Goal: Task Accomplishment & Management: Manage account settings

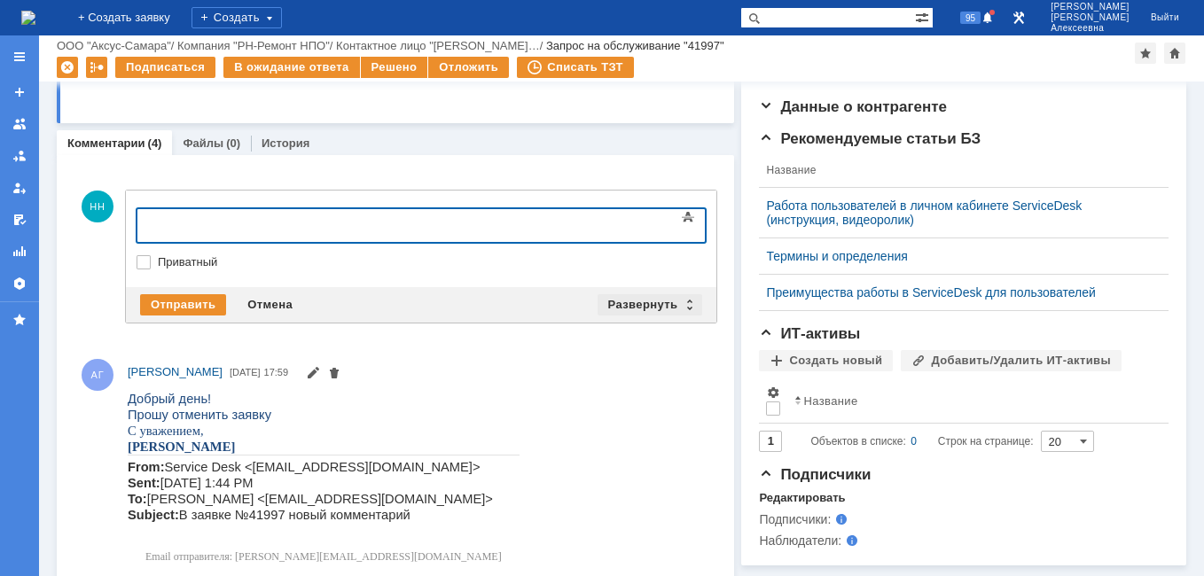
click at [684, 302] on div "Развернуть" at bounding box center [651, 304] width 106 height 21
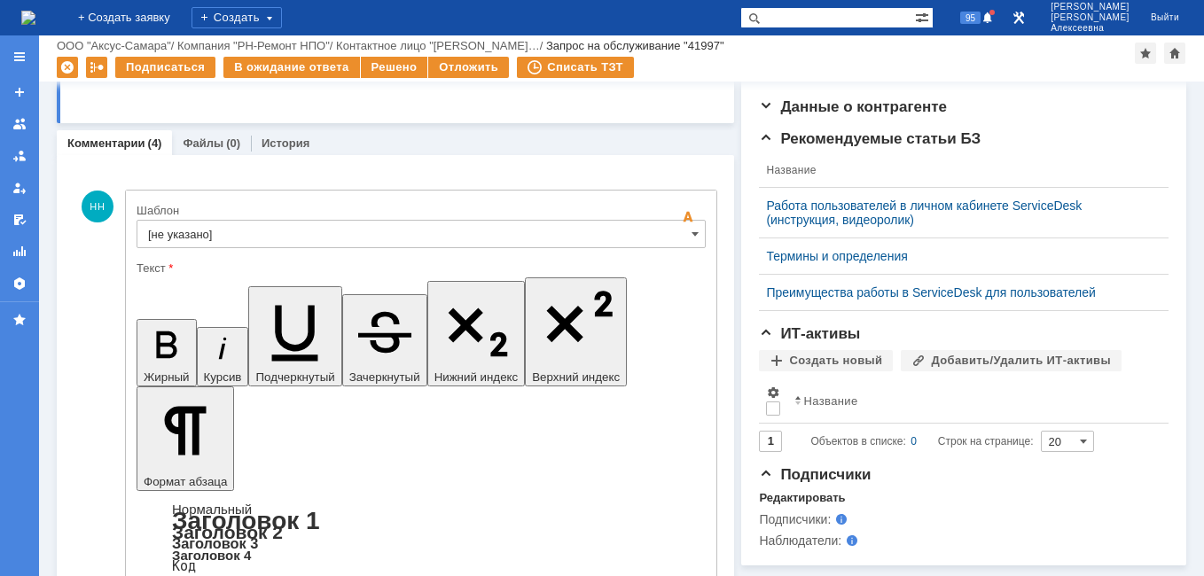
click at [680, 232] on input "[не указано]" at bounding box center [421, 234] width 569 height 28
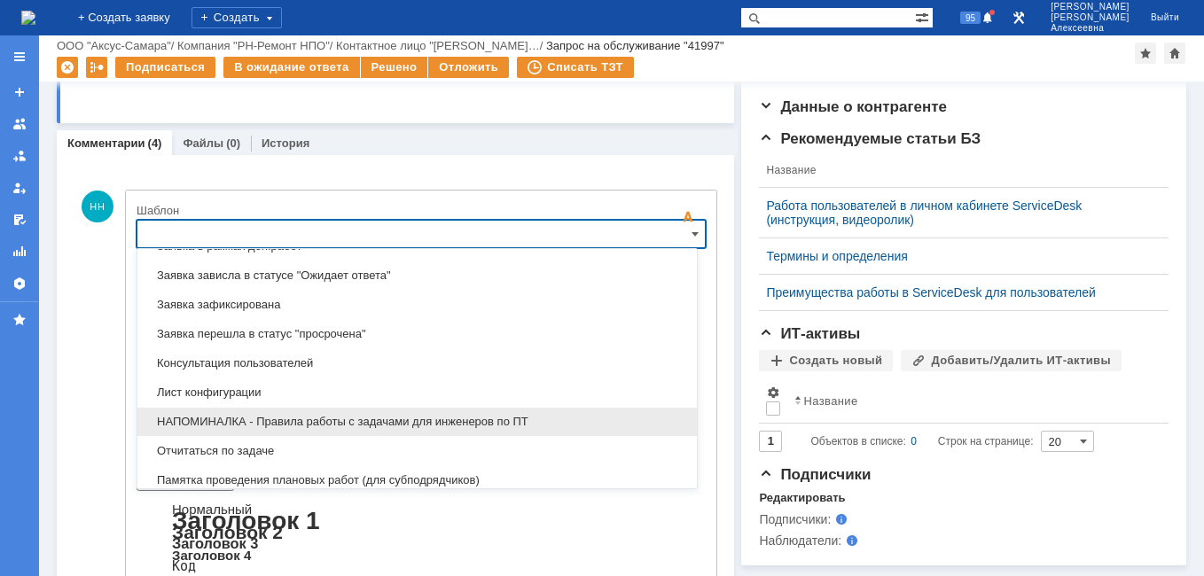
scroll to position [1141, 0]
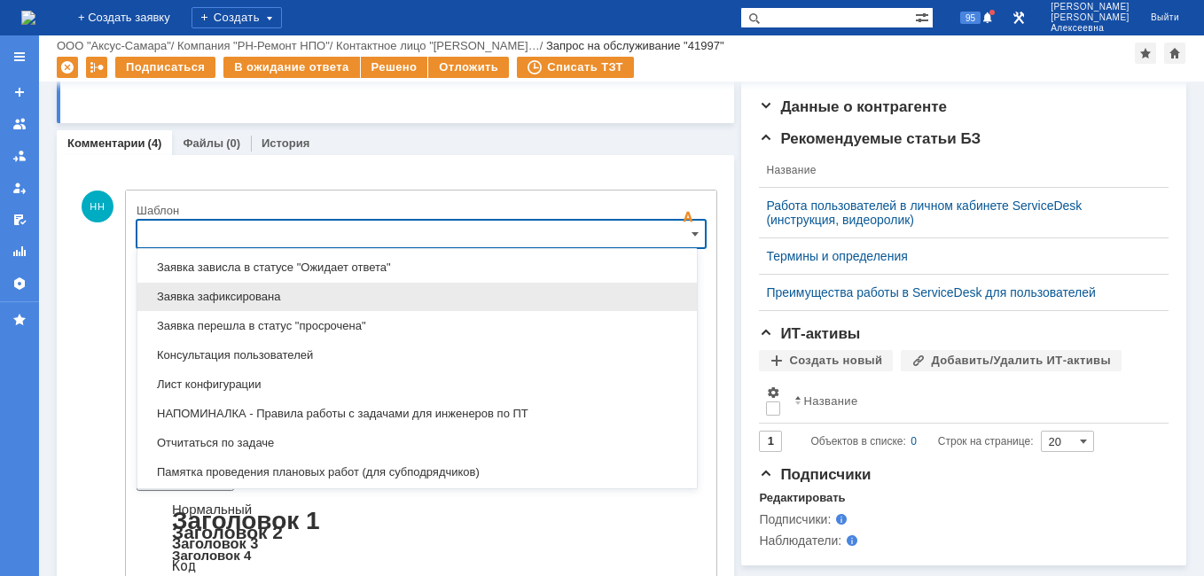
click at [242, 300] on span "Заявка зафиксирована" at bounding box center [417, 297] width 538 height 14
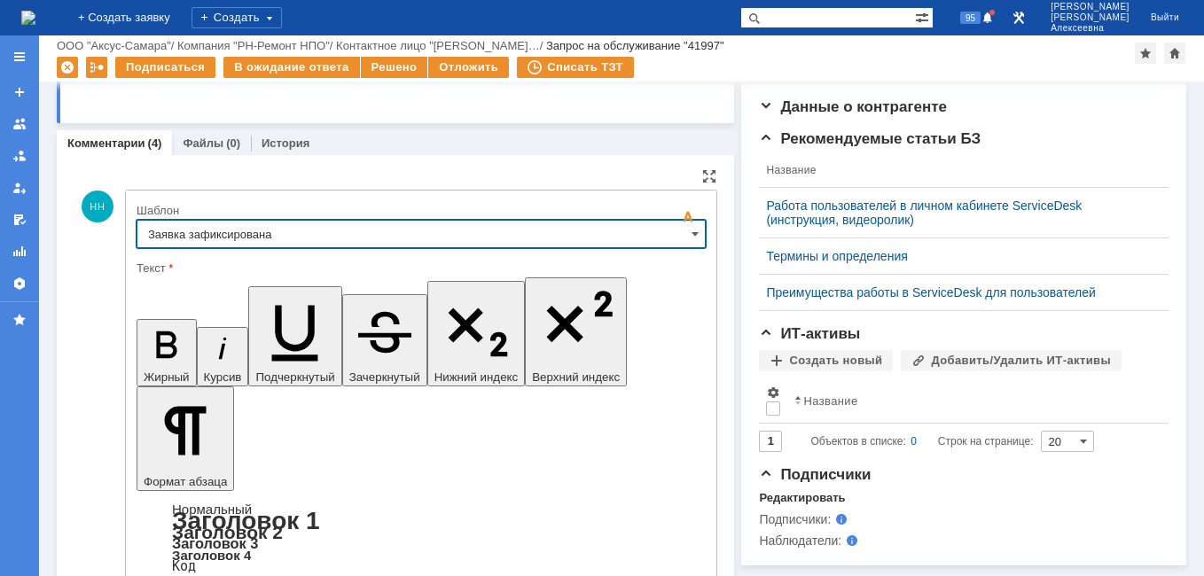
type input "Заявка зафиксирована"
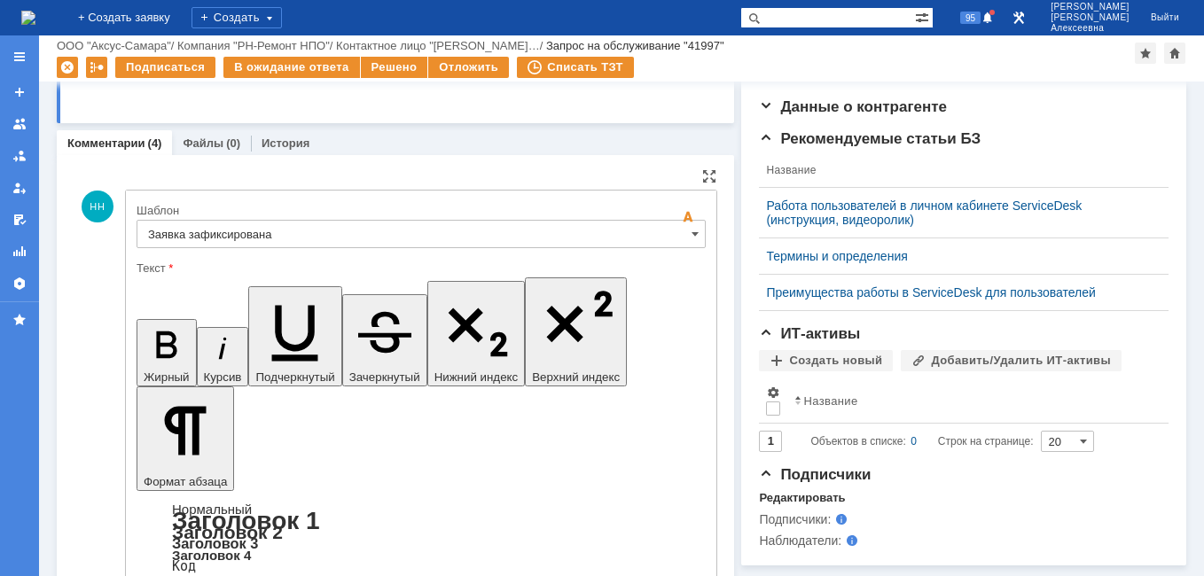
drag, startPoint x: 540, startPoint y: 4355, endPoint x: 165, endPoint y: 4354, distance: 375.0
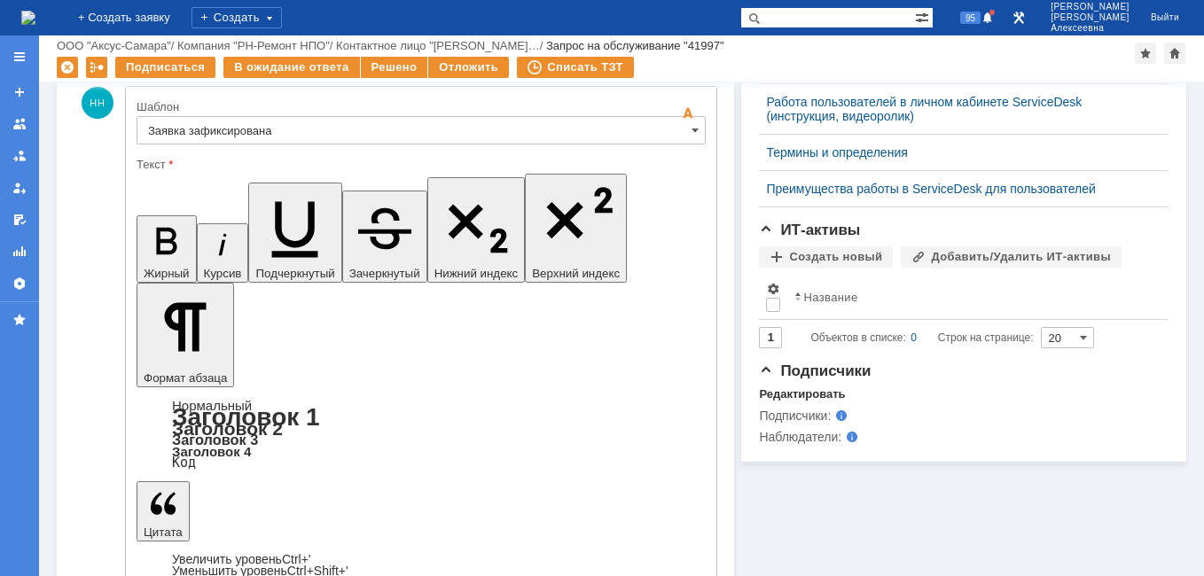
scroll to position [532, 0]
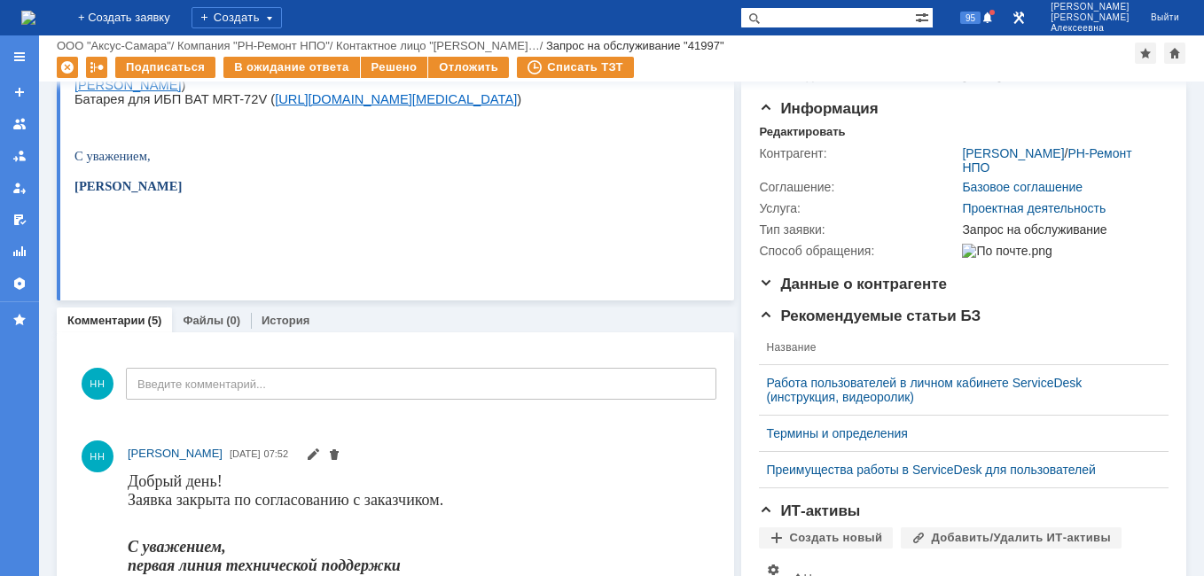
scroll to position [0, 0]
click at [390, 64] on div "Решено" at bounding box center [394, 67] width 67 height 21
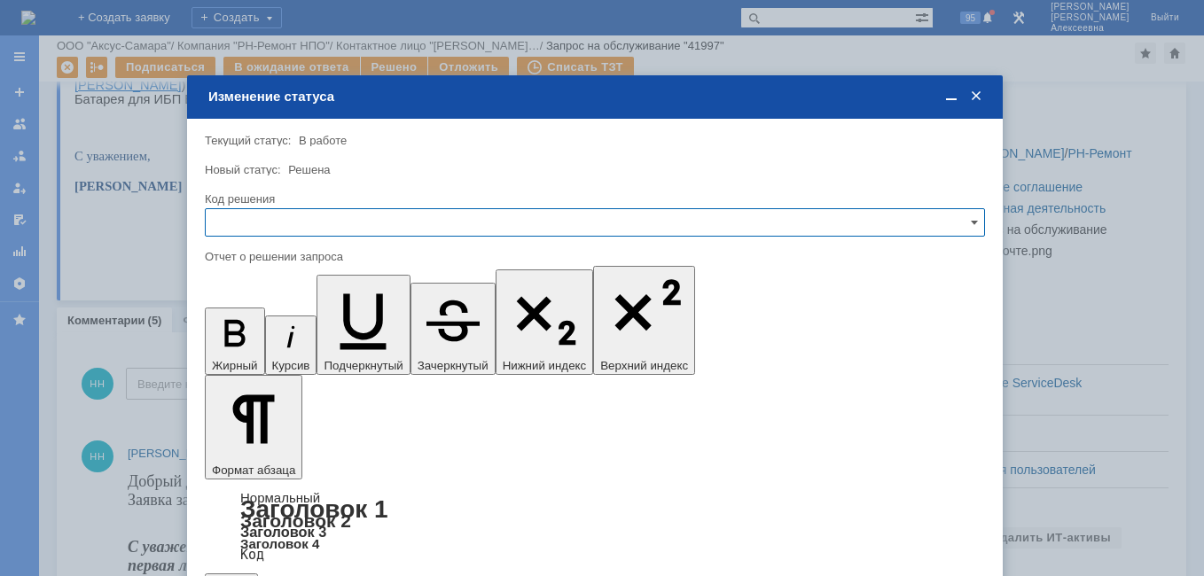
click at [963, 224] on input "text" at bounding box center [595, 222] width 780 height 28
click at [249, 340] on span "Решено" at bounding box center [594, 343] width 757 height 14
type input "Решено"
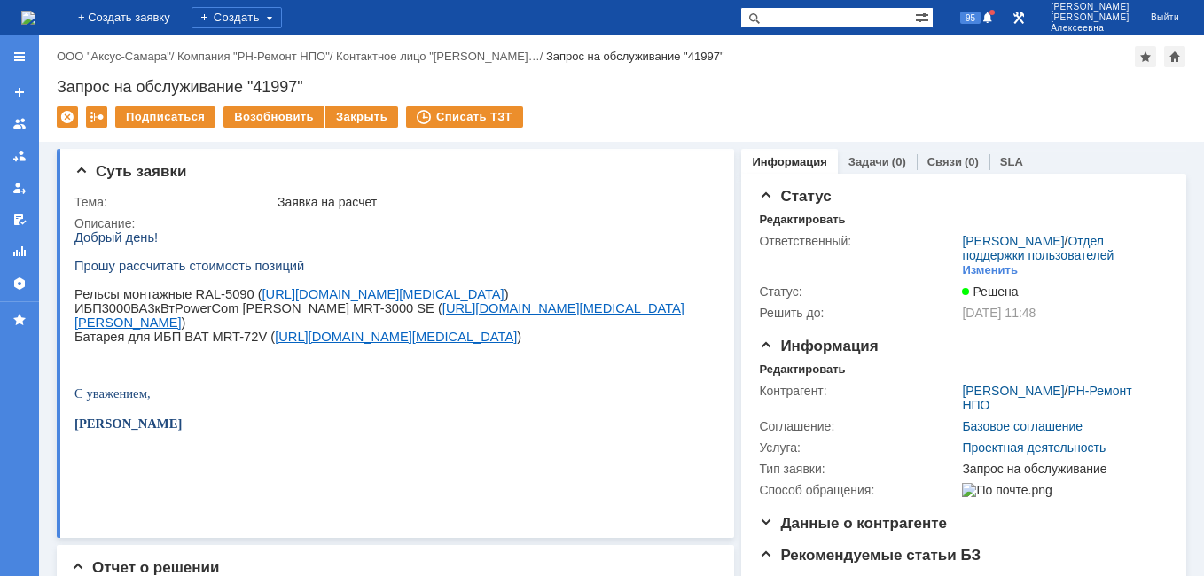
click at [35, 22] on img at bounding box center [28, 18] width 14 height 14
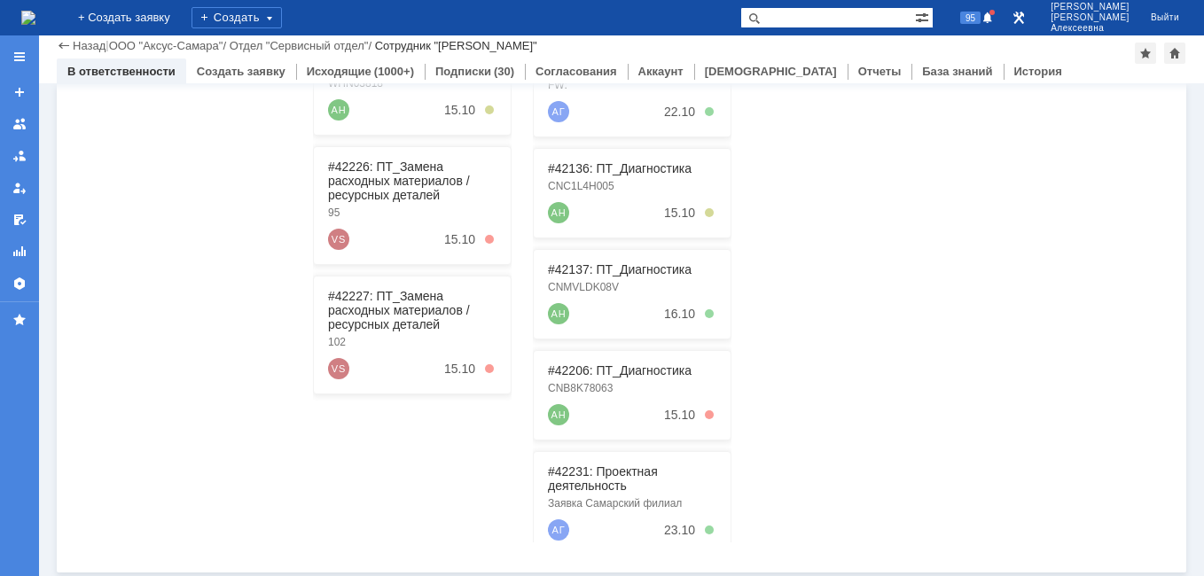
scroll to position [452, 0]
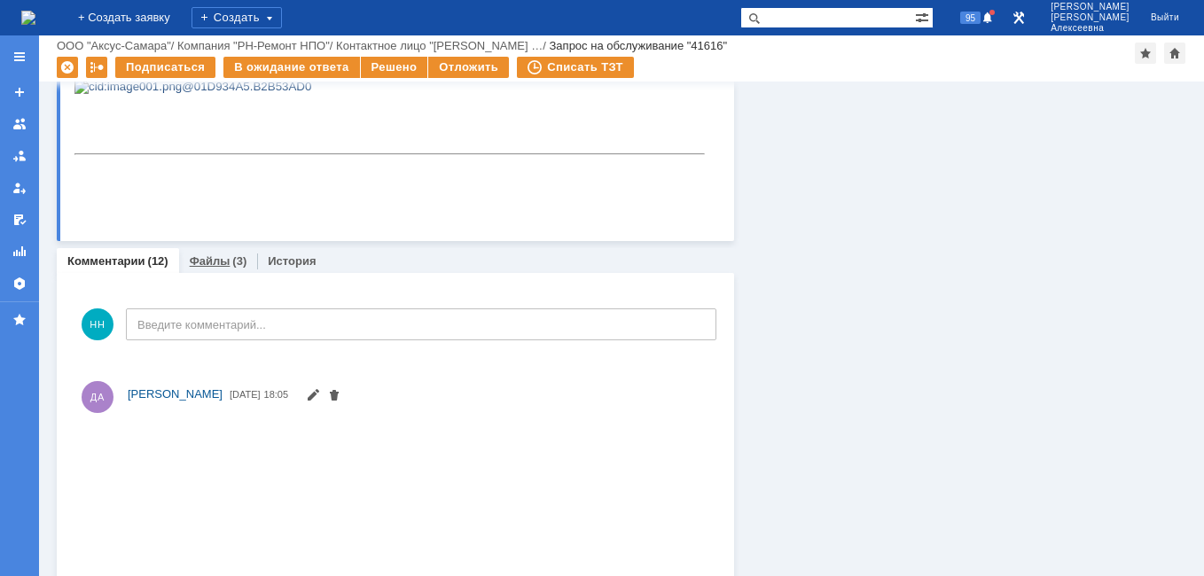
click at [205, 264] on link "Файлы" at bounding box center [210, 260] width 41 height 13
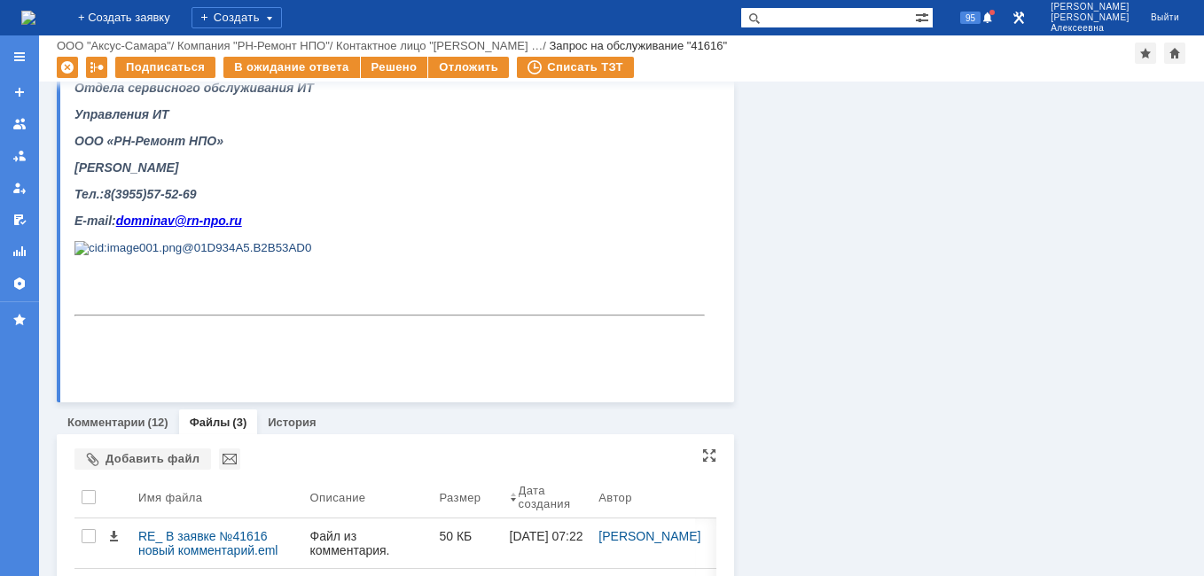
scroll to position [1047, 0]
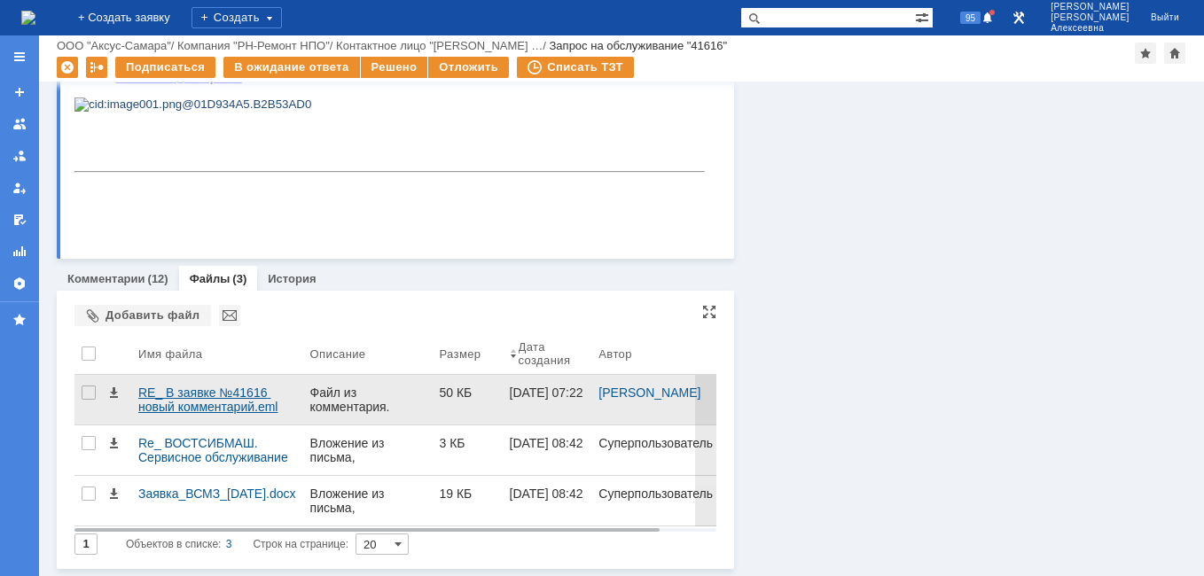
click at [168, 400] on div "RE_ В заявке №41616 новый комментарий.eml" at bounding box center [217, 400] width 158 height 28
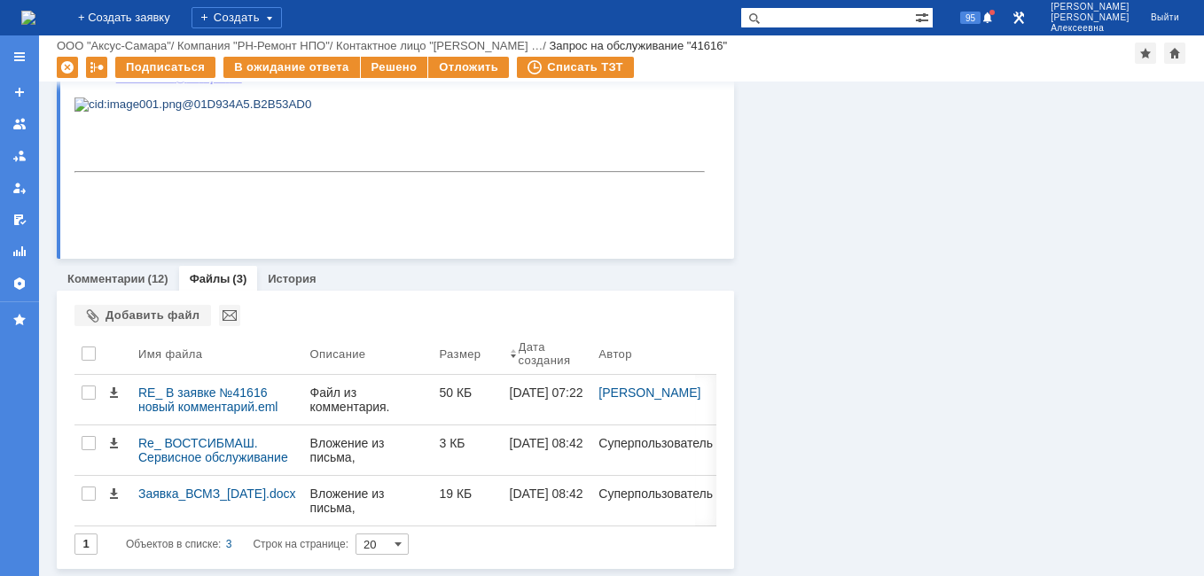
click at [117, 278] on link "Комментарии" at bounding box center [106, 278] width 78 height 13
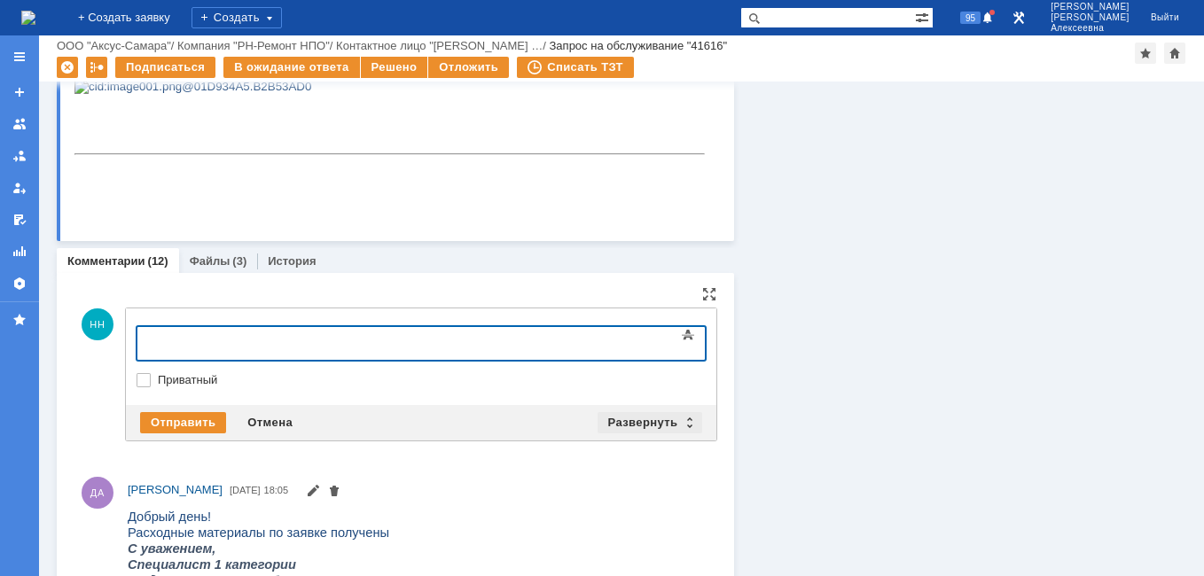
click at [682, 421] on div "Развернуть" at bounding box center [651, 422] width 106 height 21
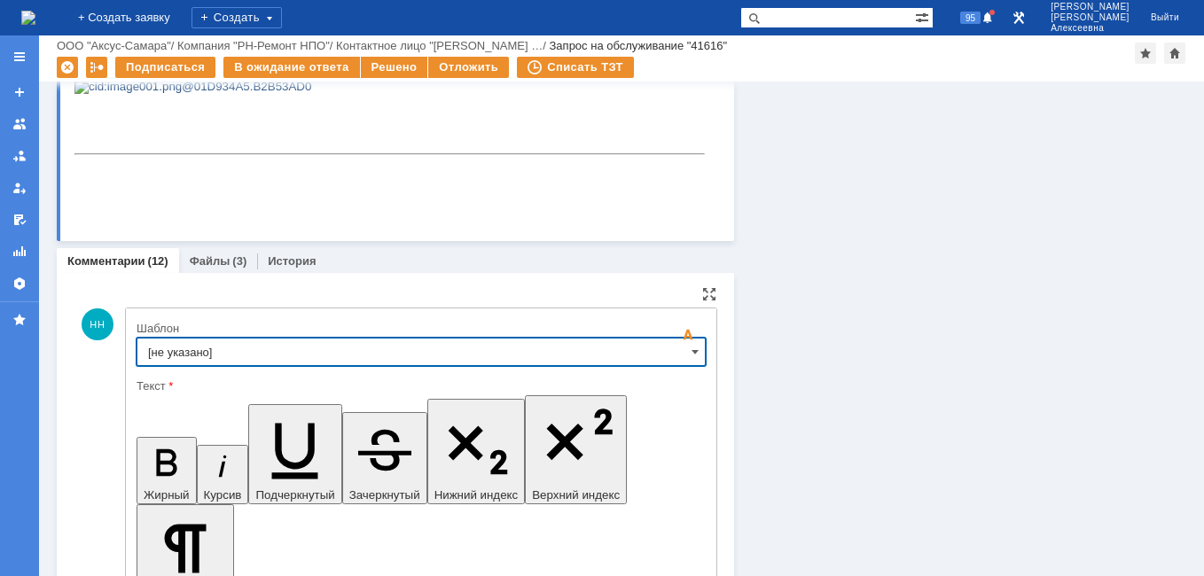
click at [680, 345] on input "[не указано]" at bounding box center [421, 352] width 569 height 28
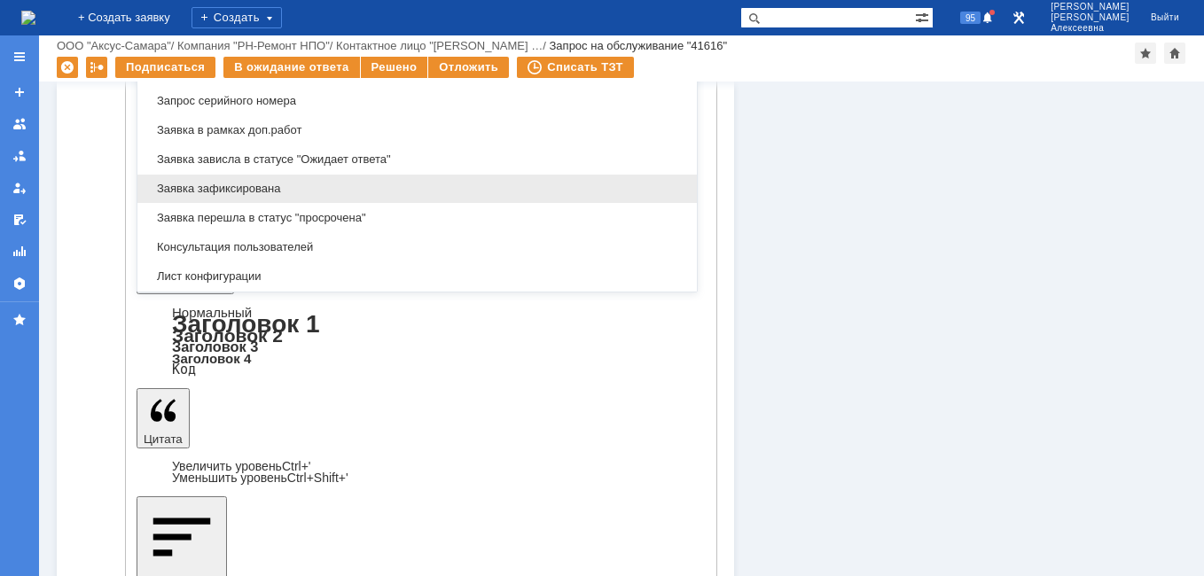
click at [252, 187] on span "Заявка зафиксирована" at bounding box center [417, 189] width 538 height 14
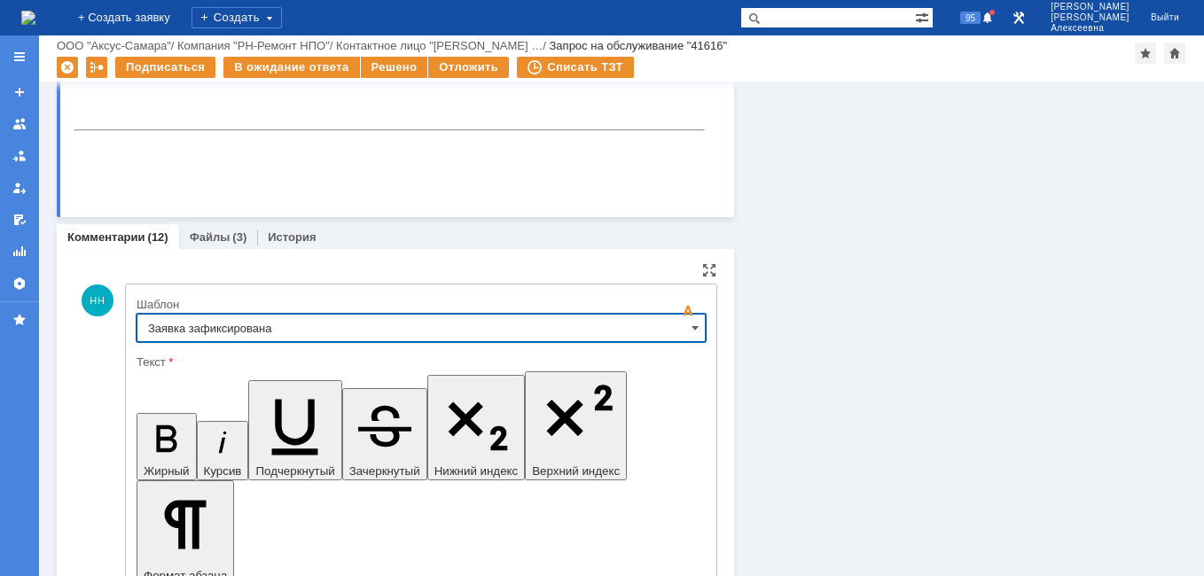
type input "Заявка зафиксирована"
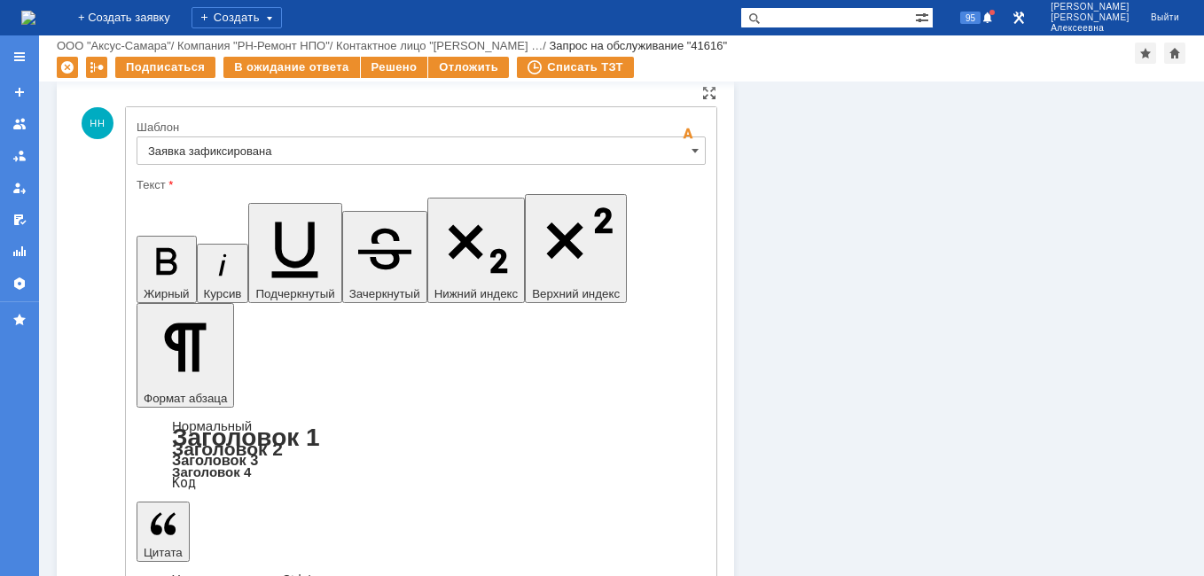
drag, startPoint x: 541, startPoint y: 4271, endPoint x: 171, endPoint y: 4265, distance: 369.7
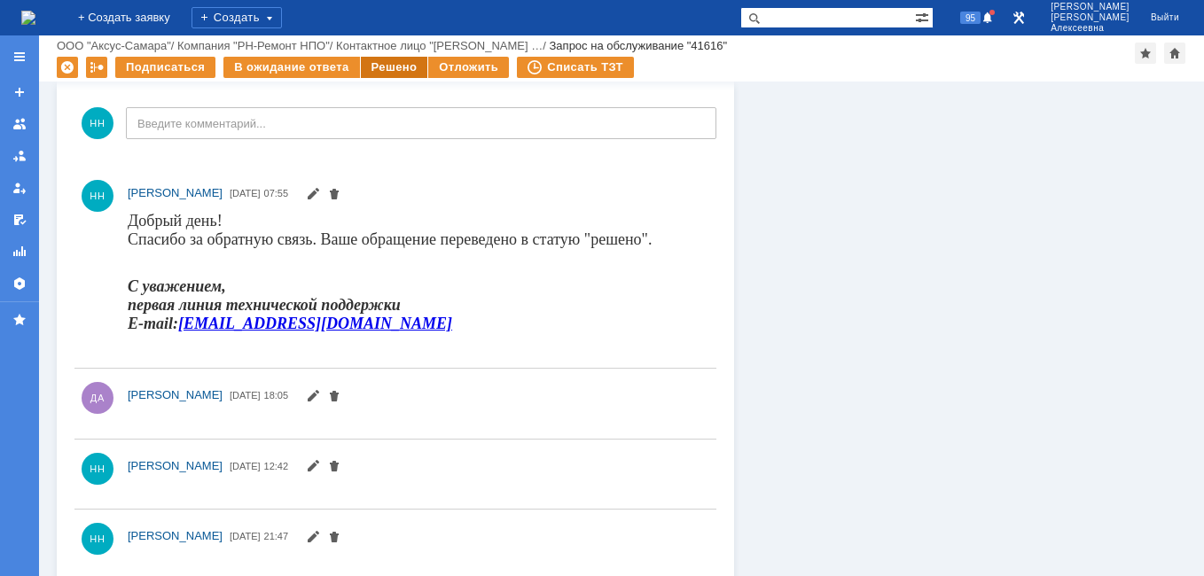
click at [385, 63] on div "Решено" at bounding box center [394, 67] width 67 height 21
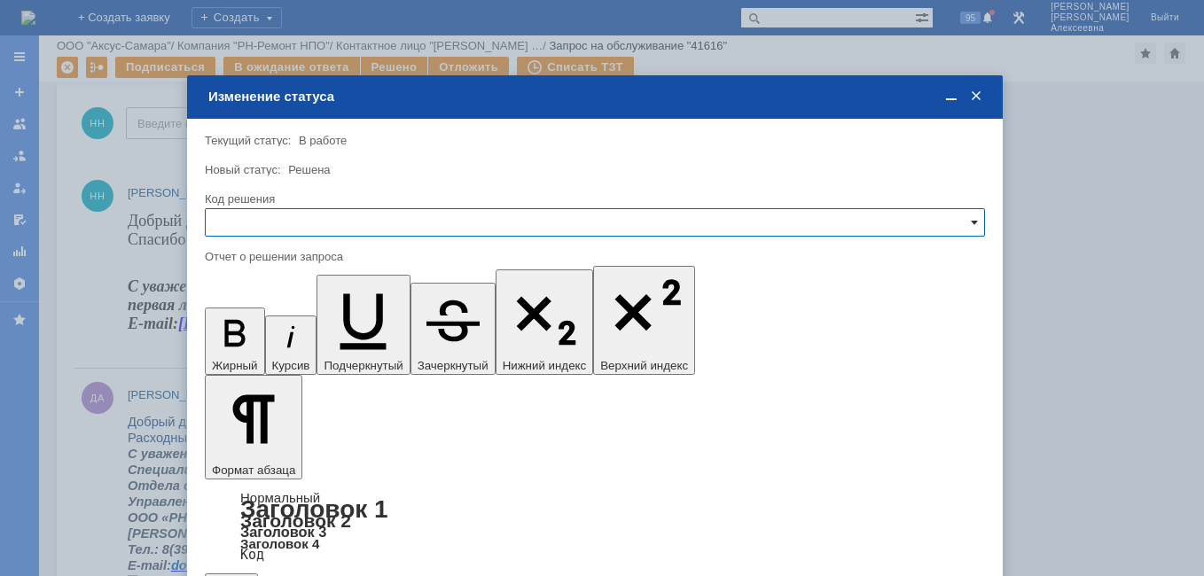
click at [972, 223] on span at bounding box center [974, 222] width 7 height 14
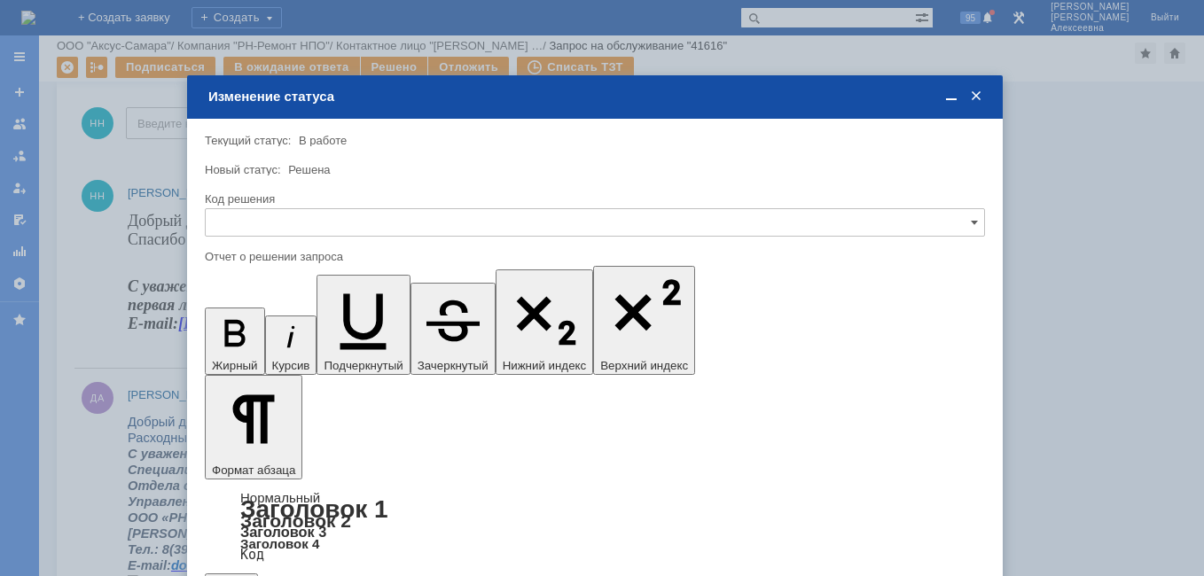
click at [245, 342] on span "Решено" at bounding box center [594, 343] width 757 height 14
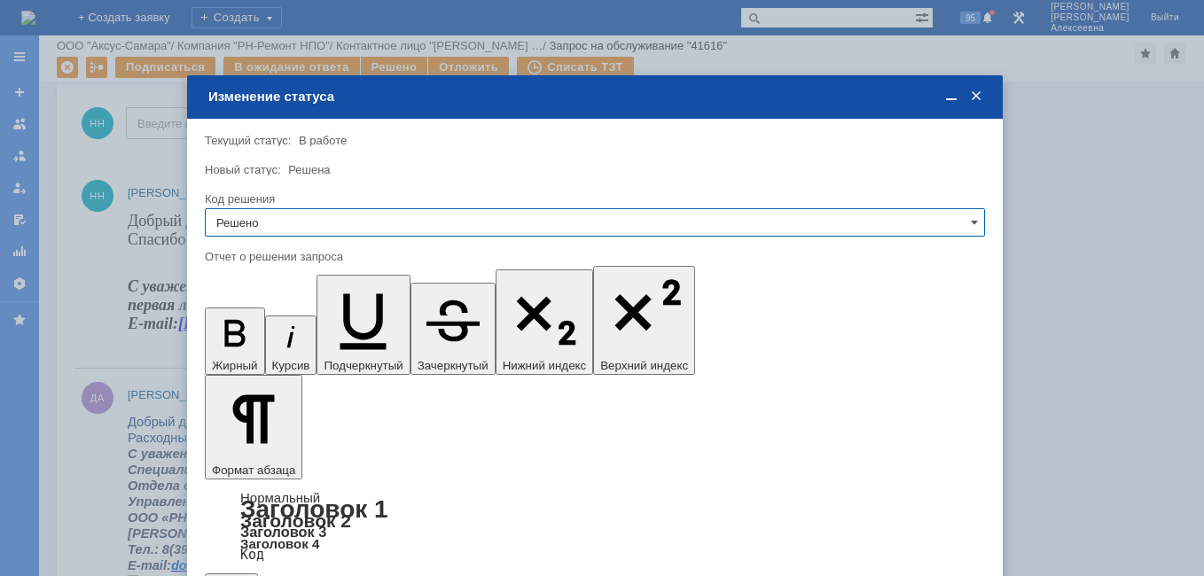
type input "Решено"
